Goal: Find specific page/section: Find specific page/section

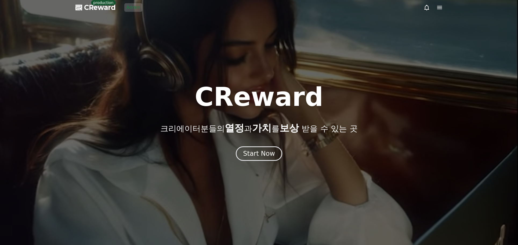
click at [128, 8] on link "Admin" at bounding box center [133, 7] width 18 height 9
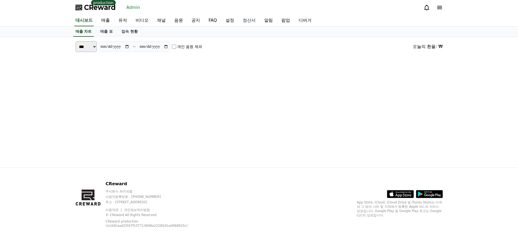
click at [225, 33] on div "매출 차트 매출 표 접속 현황" at bounding box center [259, 32] width 376 height 10
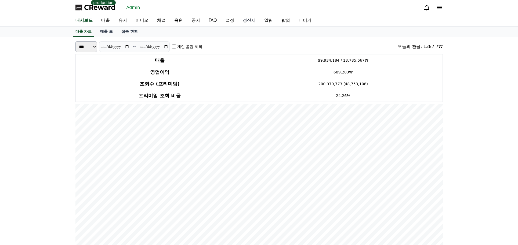
click at [238, 20] on link "정산서" at bounding box center [248, 20] width 21 height 11
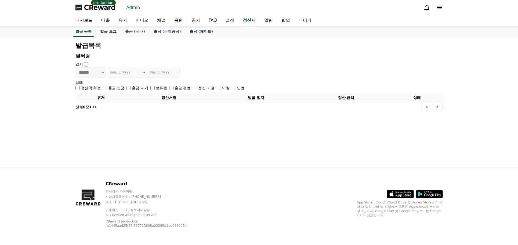
click at [109, 34] on link "발급 로그" at bounding box center [108, 32] width 25 height 10
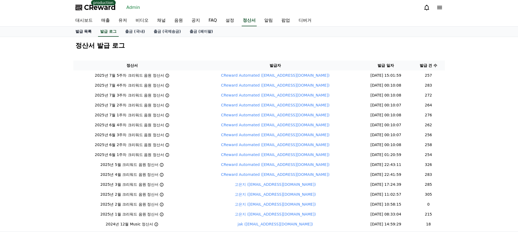
click at [83, 30] on link "발급 목록" at bounding box center [83, 32] width 25 height 10
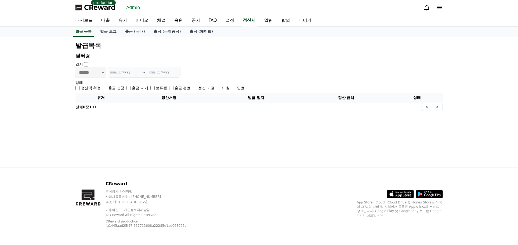
click at [132, 88] on label "출금 대기" at bounding box center [140, 87] width 16 height 5
click at [252, 62] on div "일시" at bounding box center [258, 64] width 367 height 5
click at [222, 11] on div "CReward production Admin" at bounding box center [259, 7] width 376 height 15
click at [198, 11] on div "CReward production Admin" at bounding box center [259, 7] width 376 height 15
click at [187, 22] on link "공지" at bounding box center [195, 20] width 17 height 11
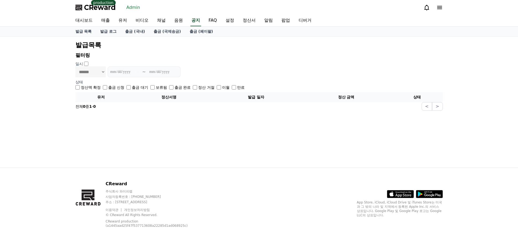
click at [273, 57] on p "필터링" at bounding box center [258, 56] width 367 height 8
click at [152, 52] on p "필터링" at bounding box center [258, 56] width 367 height 8
click at [120, 21] on link "유저" at bounding box center [122, 20] width 17 height 11
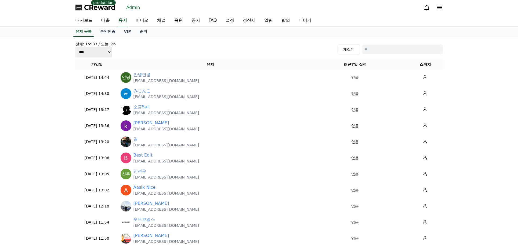
click at [398, 49] on input at bounding box center [402, 50] width 81 height 10
paste input "**********"
type input "**********"
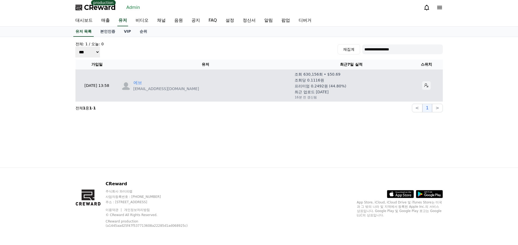
click at [424, 86] on icon at bounding box center [426, 85] width 4 height 4
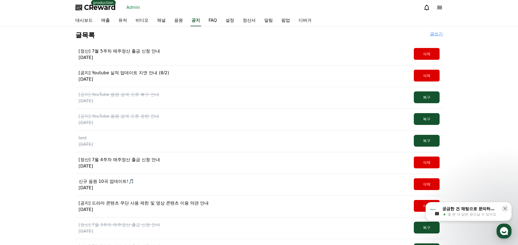
click at [122, 51] on p "[정산] 7월 5주차 매주정산 출금 신청 안내" at bounding box center [119, 51] width 81 height 6
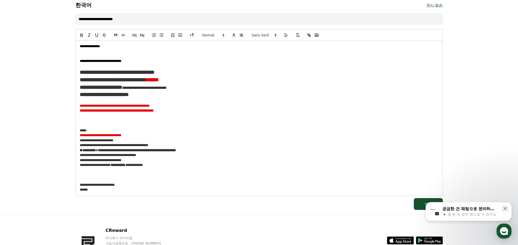
scroll to position [489, 0]
